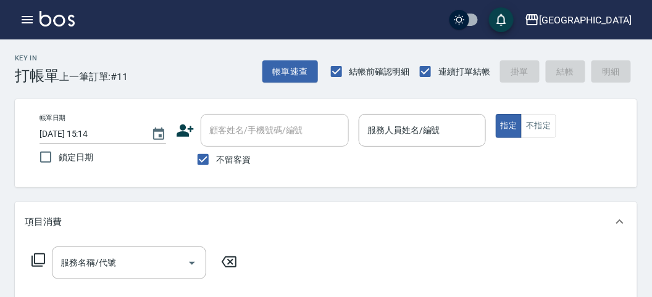
click at [44, 14] on img at bounding box center [57, 18] width 35 height 15
click at [35, 14] on button "button" at bounding box center [27, 19] width 25 height 25
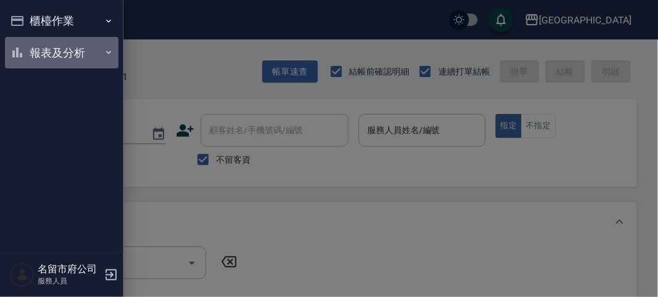
drag, startPoint x: 37, startPoint y: 37, endPoint x: 38, endPoint y: 46, distance: 8.7
click at [38, 45] on button "報表及分析" at bounding box center [62, 53] width 114 height 32
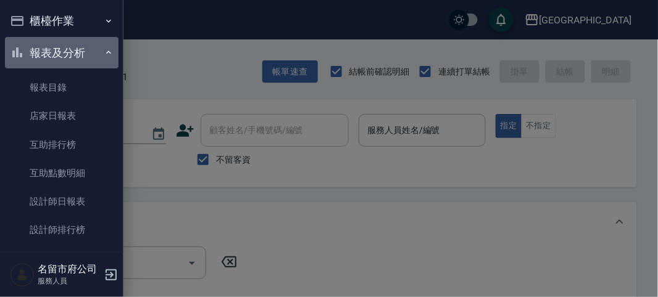
click at [37, 53] on button "報表及分析" at bounding box center [62, 53] width 114 height 32
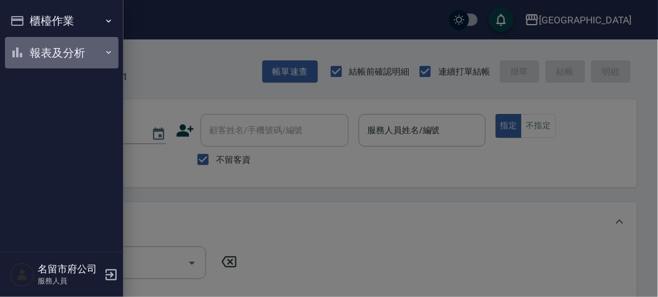
click at [35, 52] on button "報表及分析" at bounding box center [62, 53] width 114 height 32
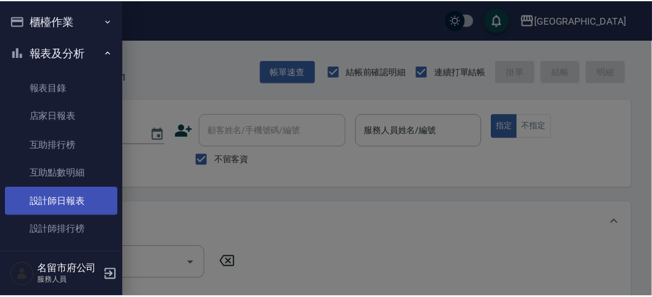
scroll to position [16, 0]
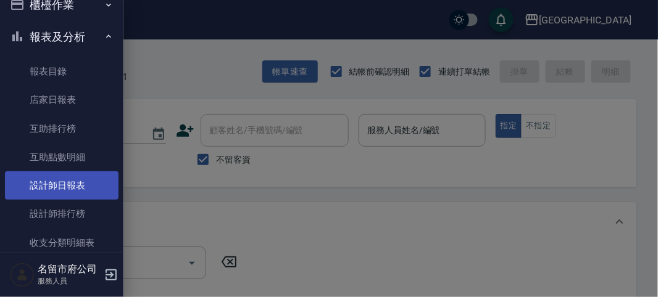
click at [82, 193] on link "設計師日報表" at bounding box center [62, 186] width 114 height 28
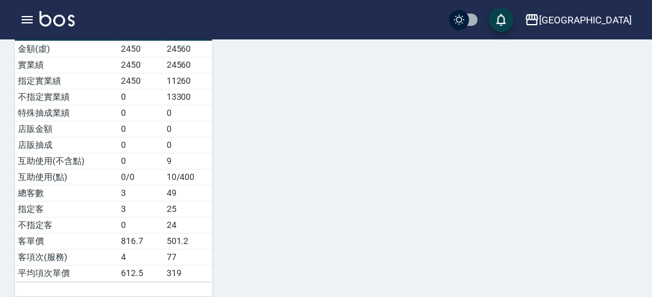
scroll to position [564, 0]
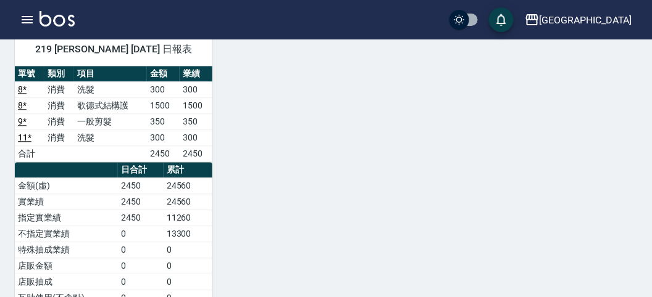
click at [60, 17] on img at bounding box center [57, 18] width 35 height 15
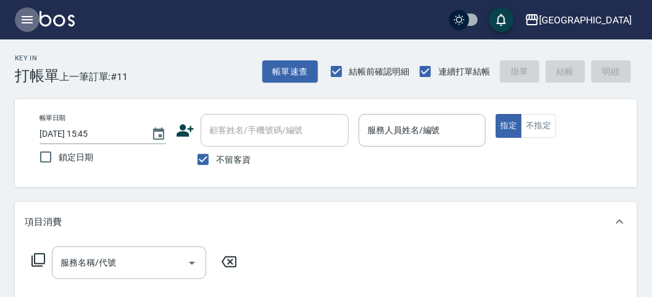
click at [31, 17] on icon "button" at bounding box center [27, 19] width 11 height 7
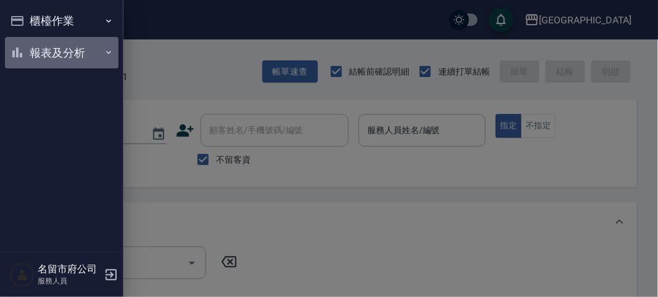
click at [33, 54] on button "報表及分析" at bounding box center [62, 53] width 114 height 32
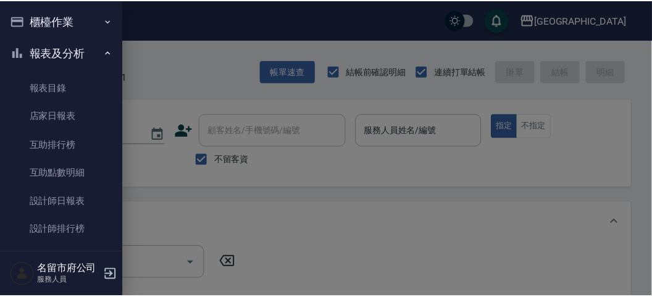
scroll to position [40, 0]
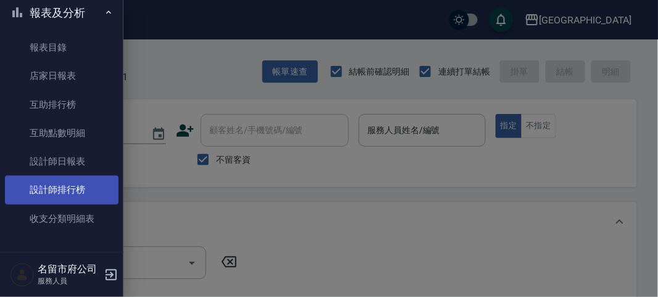
click at [80, 199] on link "設計師排行榜" at bounding box center [62, 190] width 114 height 28
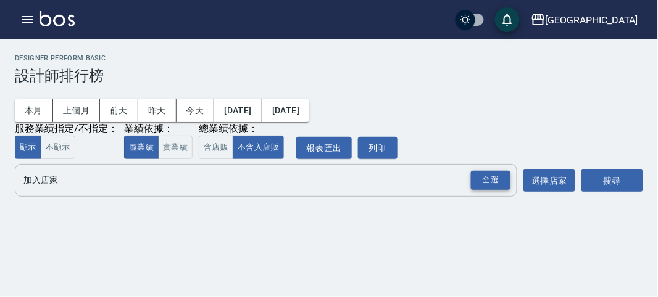
click at [485, 175] on div "全選" at bounding box center [491, 180] width 40 height 19
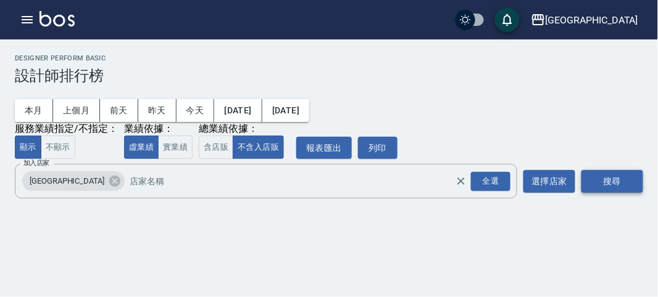
click at [624, 193] on button "搜尋" at bounding box center [612, 181] width 62 height 23
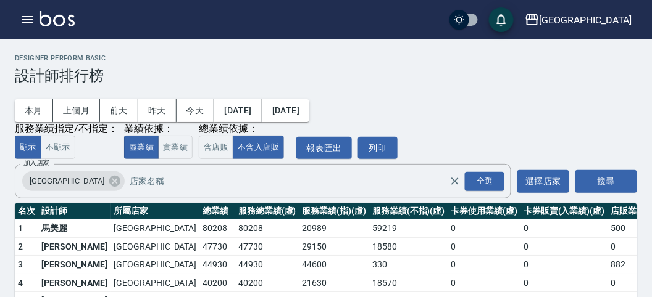
click at [622, 193] on div "搜尋" at bounding box center [606, 181] width 62 height 35
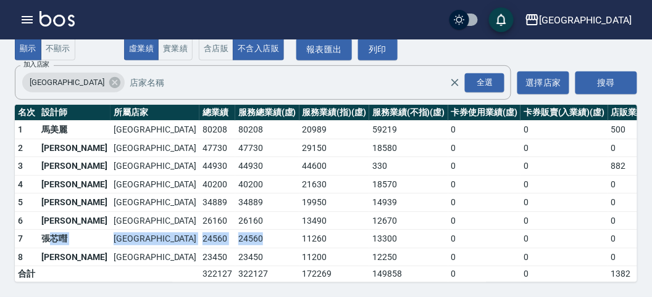
drag, startPoint x: 183, startPoint y: 227, endPoint x: 48, endPoint y: 236, distance: 135.5
click at [48, 236] on tr "7 張芯嘒 名留市府 24560 24560 11260 13300 0 0 0 10 / 9" at bounding box center [381, 239] width 733 height 19
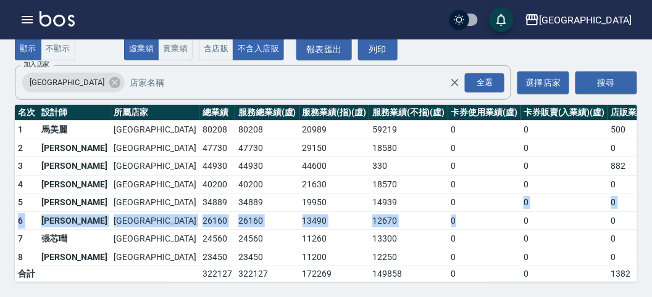
drag, startPoint x: 408, startPoint y: 189, endPoint x: 391, endPoint y: 207, distance: 25.3
click at [392, 207] on tbody "1 [GEOGRAPHIC_DATA] 80208 80208 20989 59219 0 0 500 37 / 304 2 駱姿紋 [GEOGRAPHIC_…" at bounding box center [381, 202] width 733 height 162
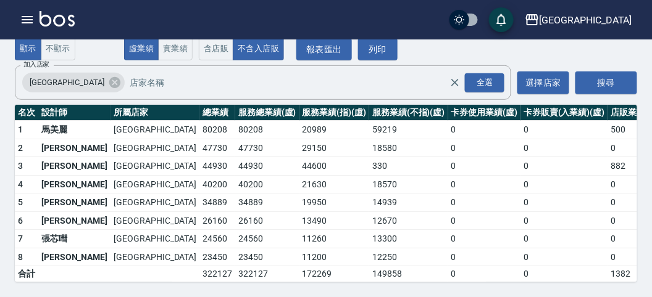
click at [299, 248] on td "11200" at bounding box center [334, 257] width 70 height 19
drag, startPoint x: 157, startPoint y: 220, endPoint x: 102, endPoint y: 222, distance: 55.0
click at [102, 230] on tr "7 張芯嘒 名留市府 24560 24560 11260 13300 0 0 0 10 / 9" at bounding box center [381, 239] width 733 height 19
click at [369, 109] on th "服務業績(不指)(虛)" at bounding box center [408, 113] width 78 height 16
click at [235, 230] on td "24560" at bounding box center [267, 239] width 64 height 19
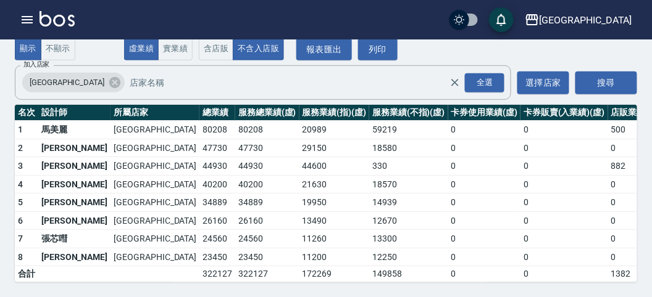
click at [71, 19] on img at bounding box center [57, 18] width 35 height 15
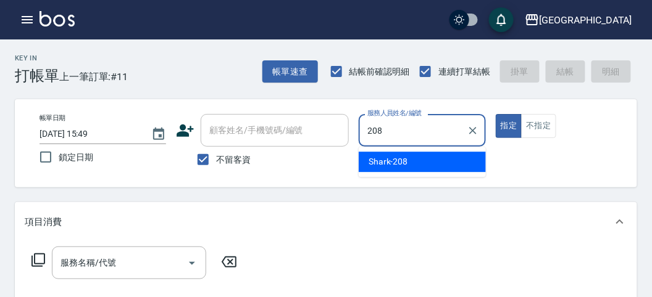
click at [412, 159] on div "Shark -208" at bounding box center [422, 162] width 127 height 20
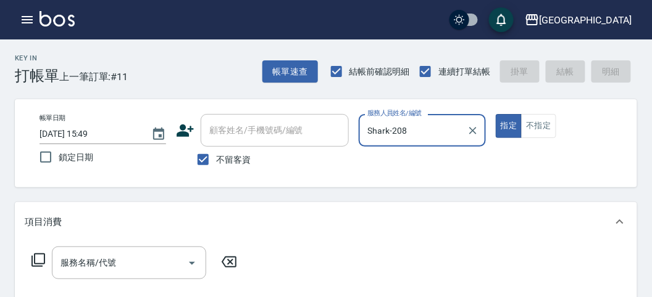
type input "Shark-208"
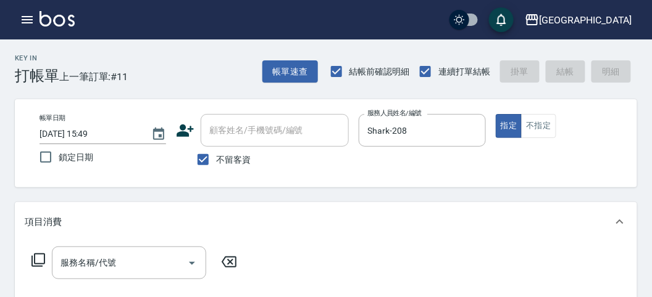
click at [40, 257] on icon at bounding box center [38, 260] width 15 height 15
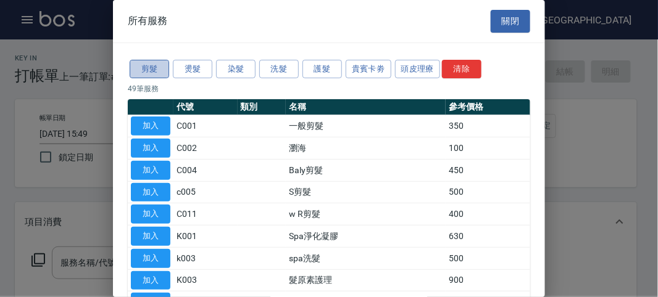
click at [149, 65] on button "剪髮" at bounding box center [150, 69] width 40 height 19
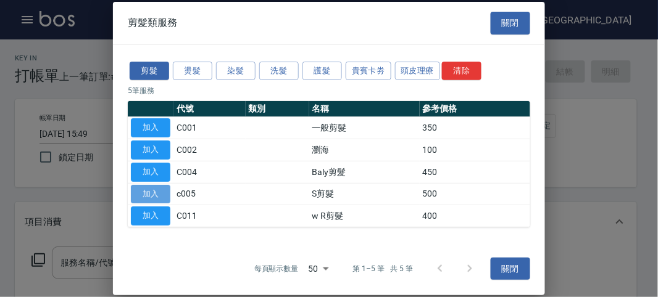
click at [152, 192] on button "加入" at bounding box center [151, 194] width 40 height 19
type input "S剪髮(c005)"
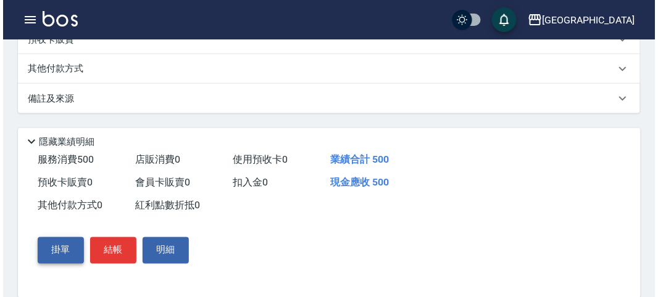
scroll to position [361, 0]
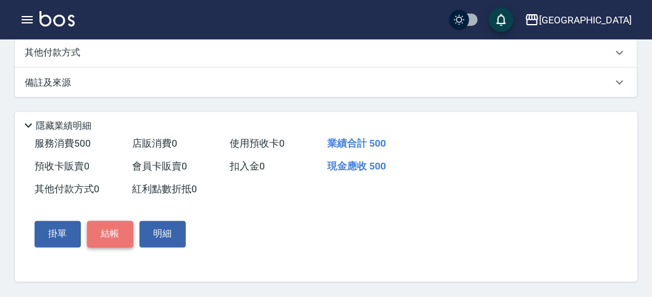
click at [115, 236] on button "結帳" at bounding box center [110, 235] width 46 height 26
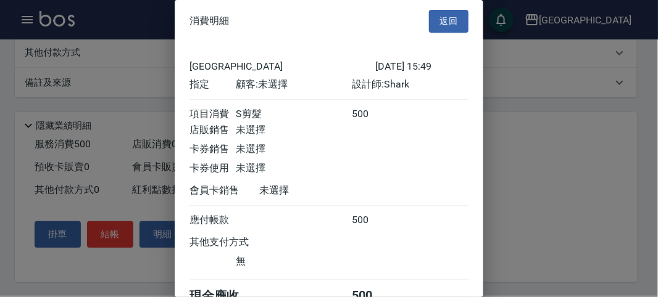
scroll to position [69, 0]
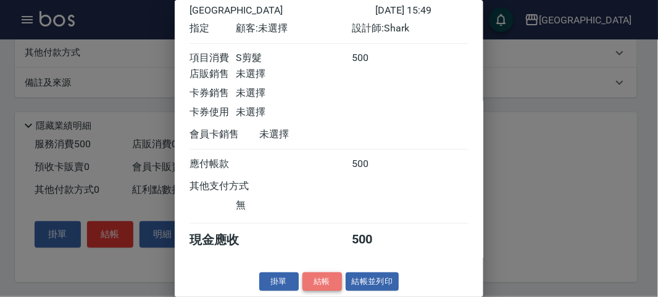
click at [327, 279] on button "結帳" at bounding box center [322, 282] width 40 height 19
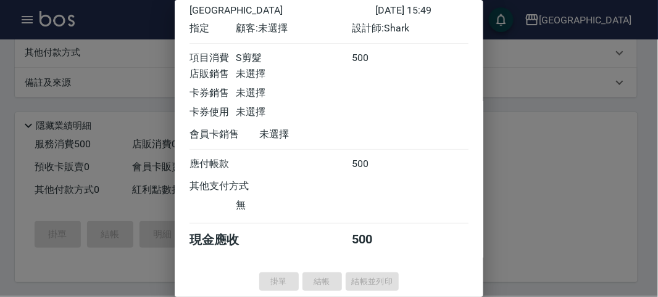
type input "[DATE] 15:57"
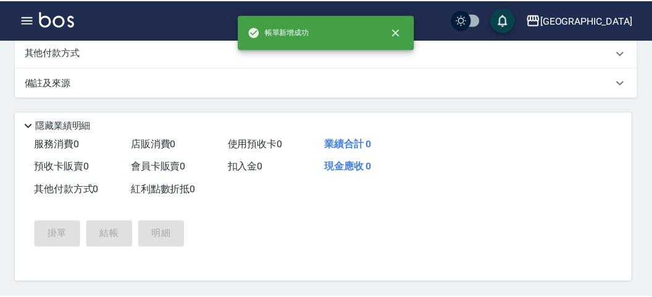
scroll to position [0, 0]
